Goal: Task Accomplishment & Management: Manage account settings

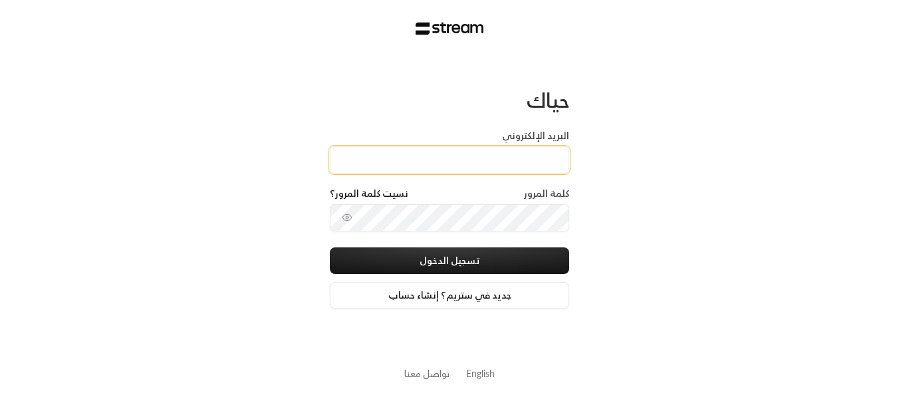
click at [449, 151] on input "البريد الإلكتروني" at bounding box center [449, 159] width 239 height 27
type input "[EMAIL_ADDRESS][DOMAIN_NAME]"
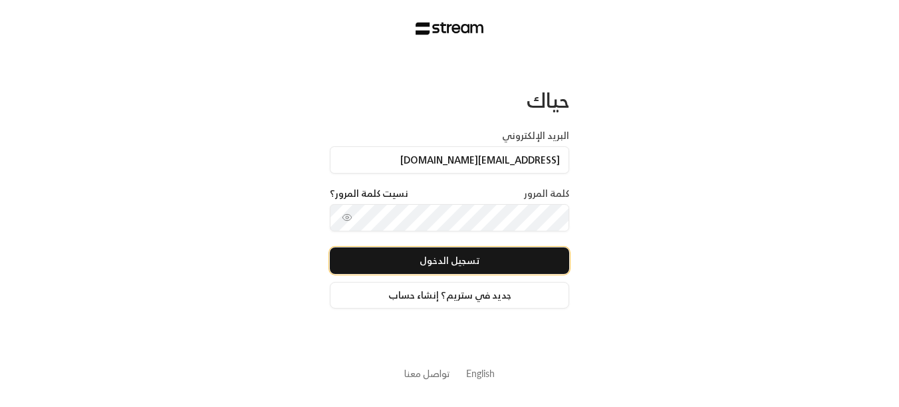
click at [488, 265] on button "تسجيل الدخول" at bounding box center [449, 260] width 239 height 27
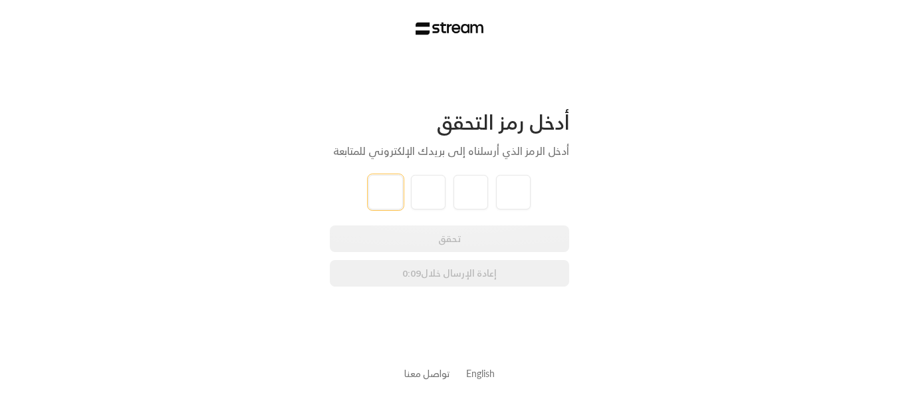
type input "3"
type input "5"
type input "3"
type input "0"
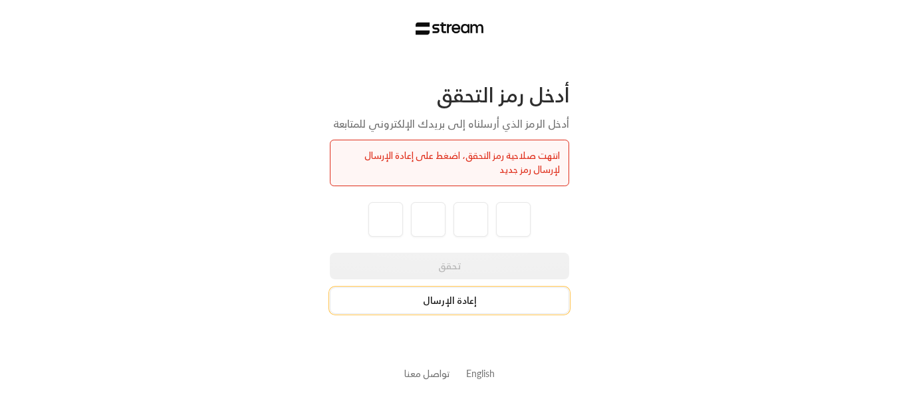
click at [439, 298] on button "إعادة الإرسال" at bounding box center [449, 300] width 239 height 27
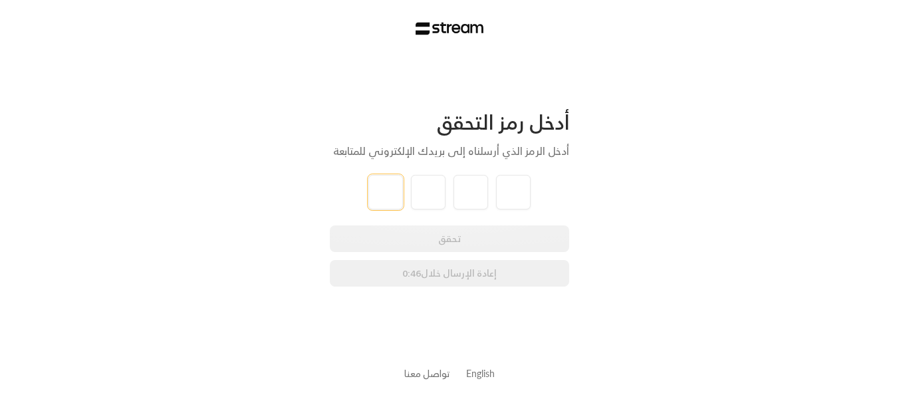
type input "0"
type input "4"
type input "2"
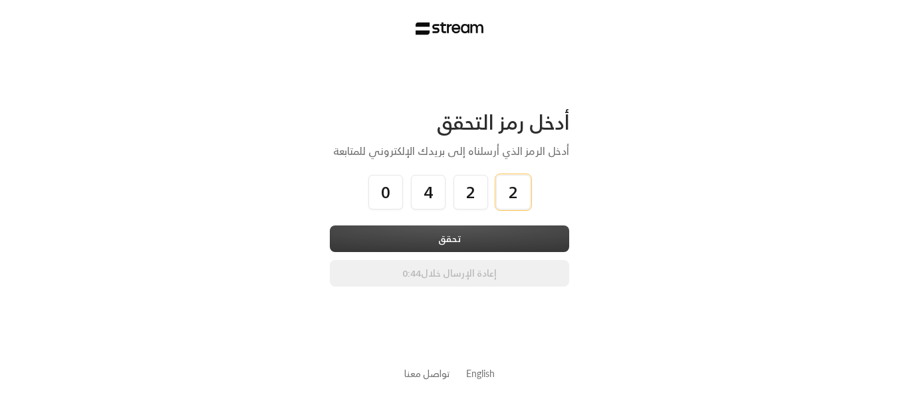
type input "2"
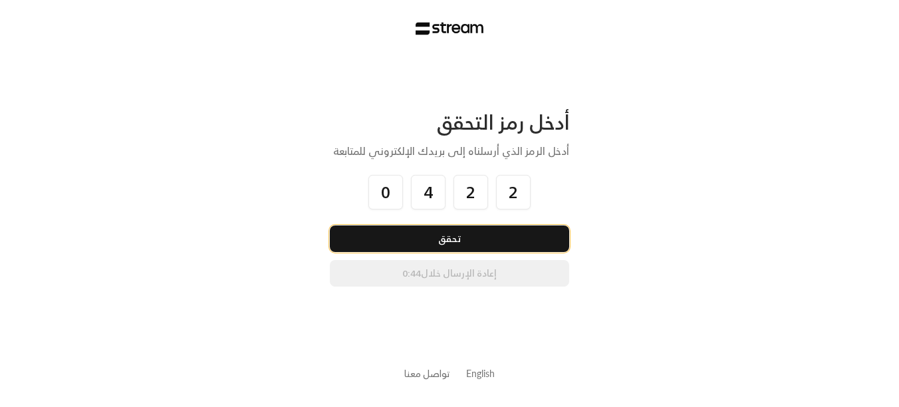
click at [489, 232] on button "تحقق" at bounding box center [449, 238] width 239 height 27
